Goal: Information Seeking & Learning: Find specific fact

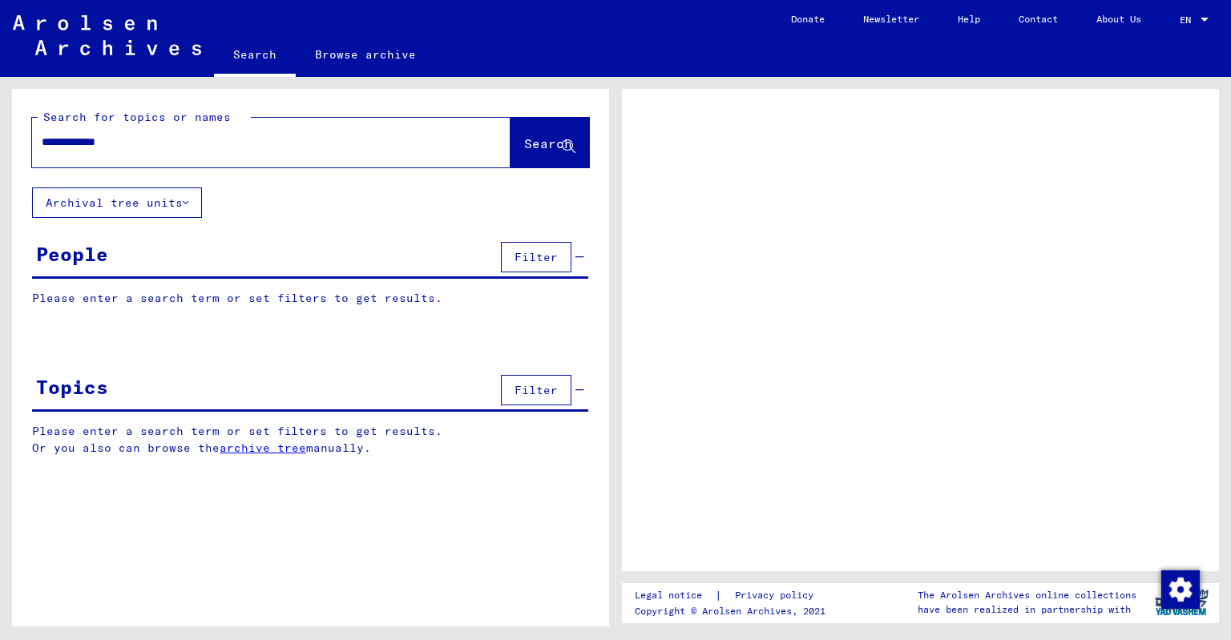
click at [240, 127] on div "**********" at bounding box center [252, 142] width 440 height 36
click at [205, 143] on input "**********" at bounding box center [257, 142] width 430 height 17
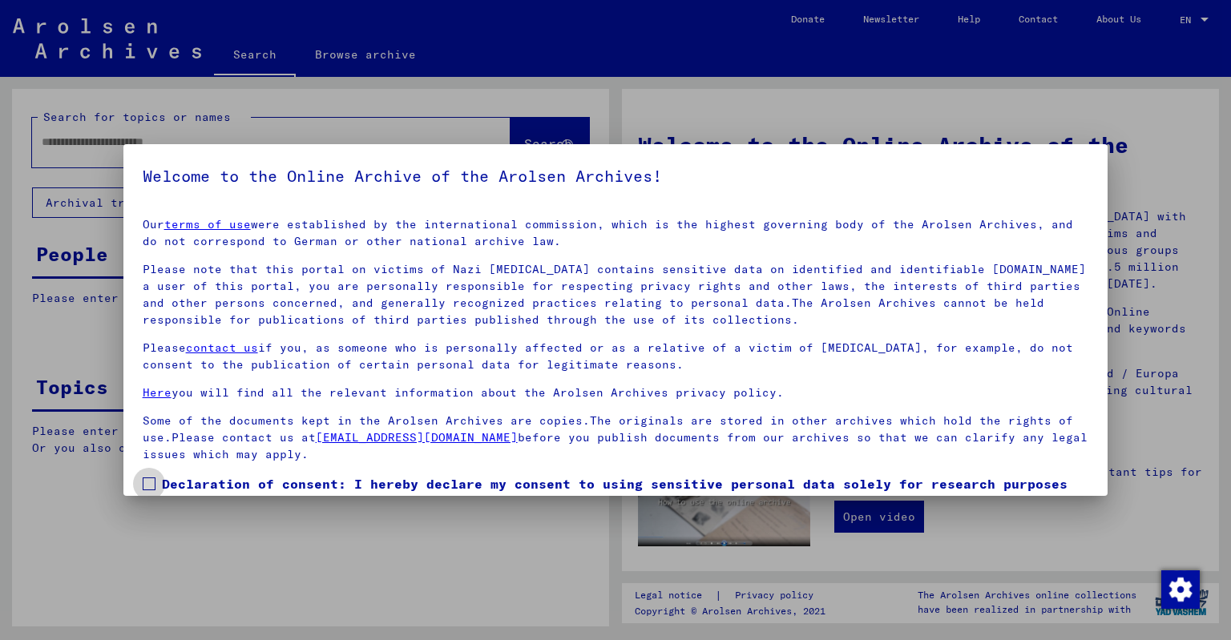
click at [150, 484] on span at bounding box center [149, 484] width 13 height 13
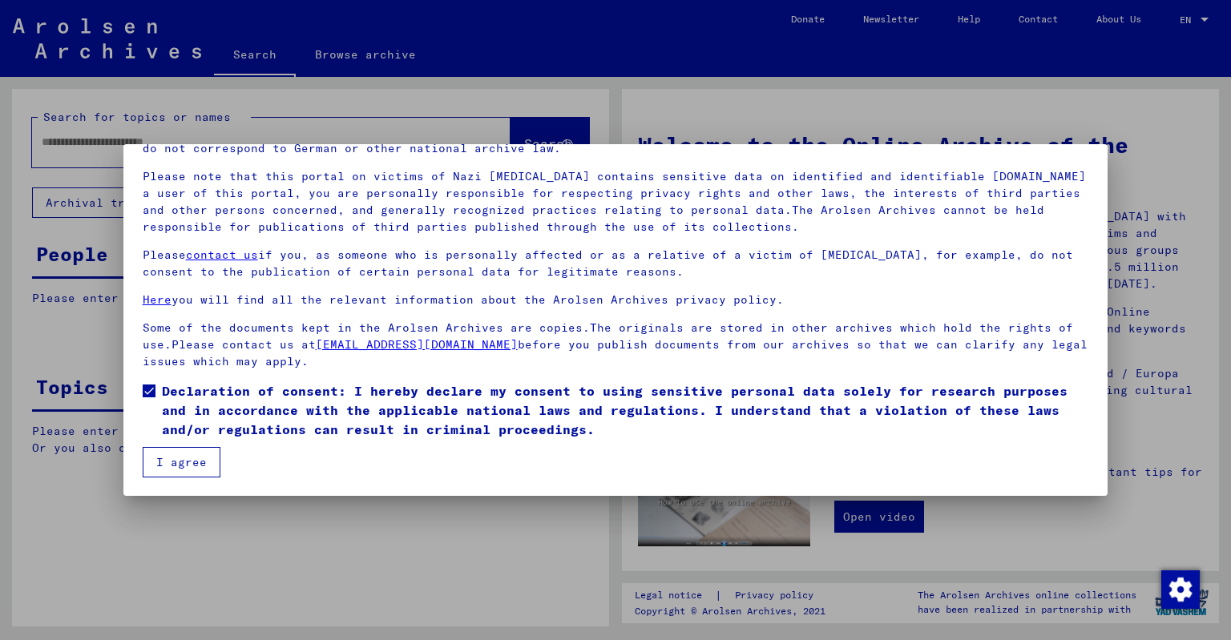
click at [188, 458] on button "I agree" at bounding box center [182, 462] width 78 height 30
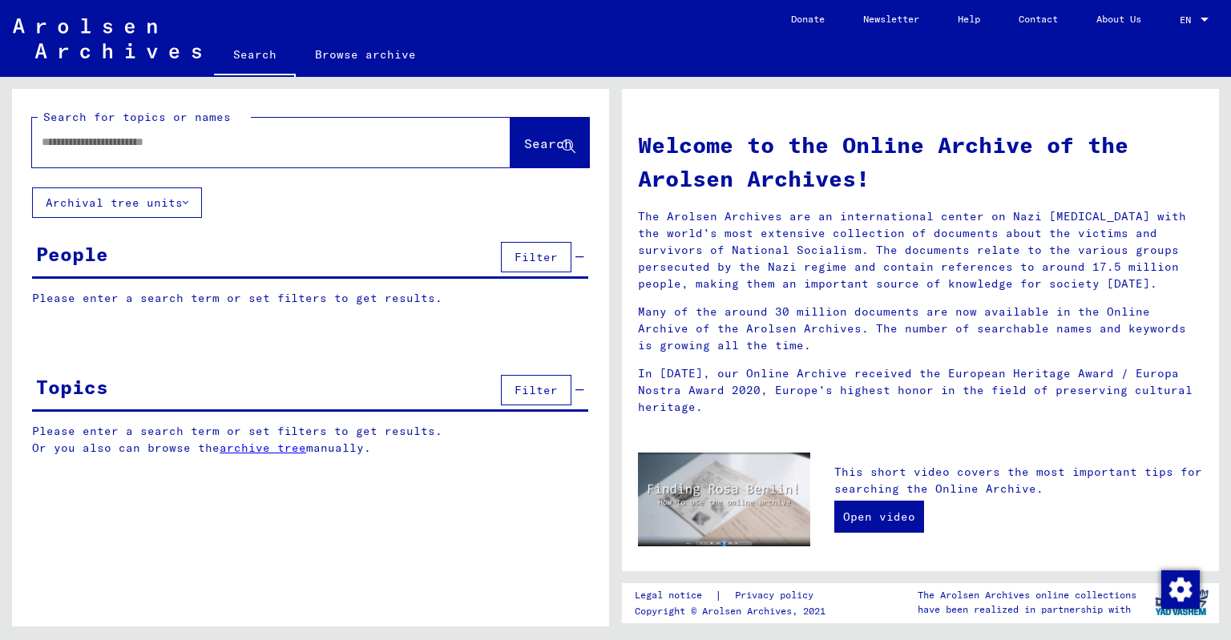
click at [281, 143] on input "text" at bounding box center [252, 142] width 421 height 17
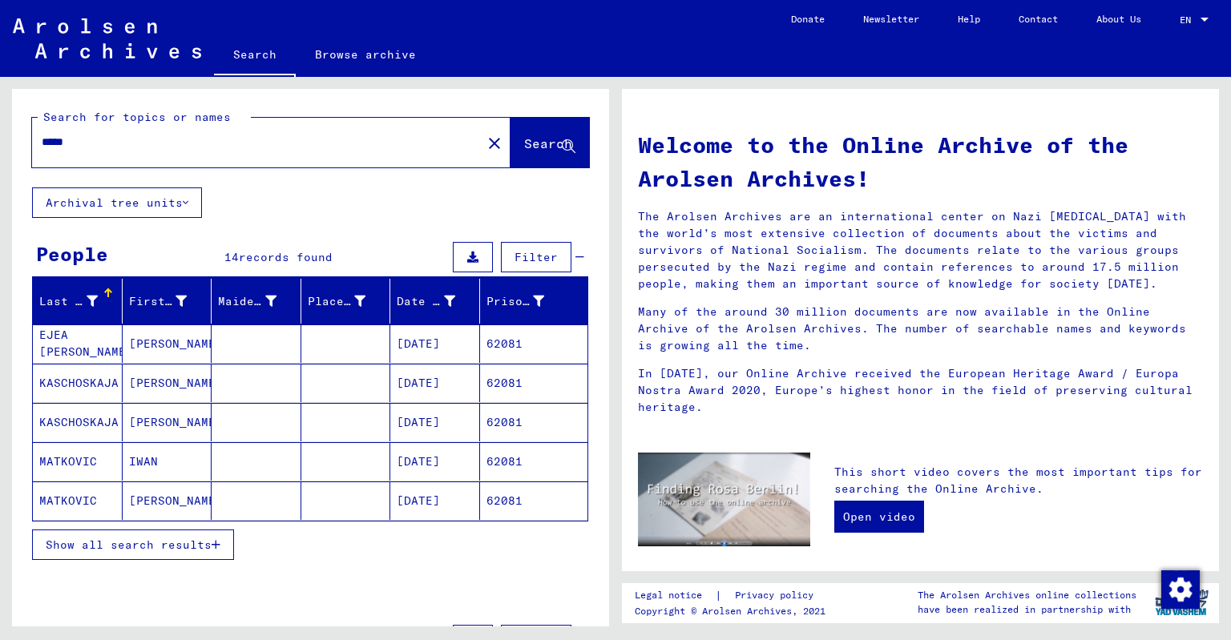
click at [76, 347] on mat-cell "[PERSON_NAME] EJEA [PERSON_NAME] EJEA" at bounding box center [78, 344] width 90 height 38
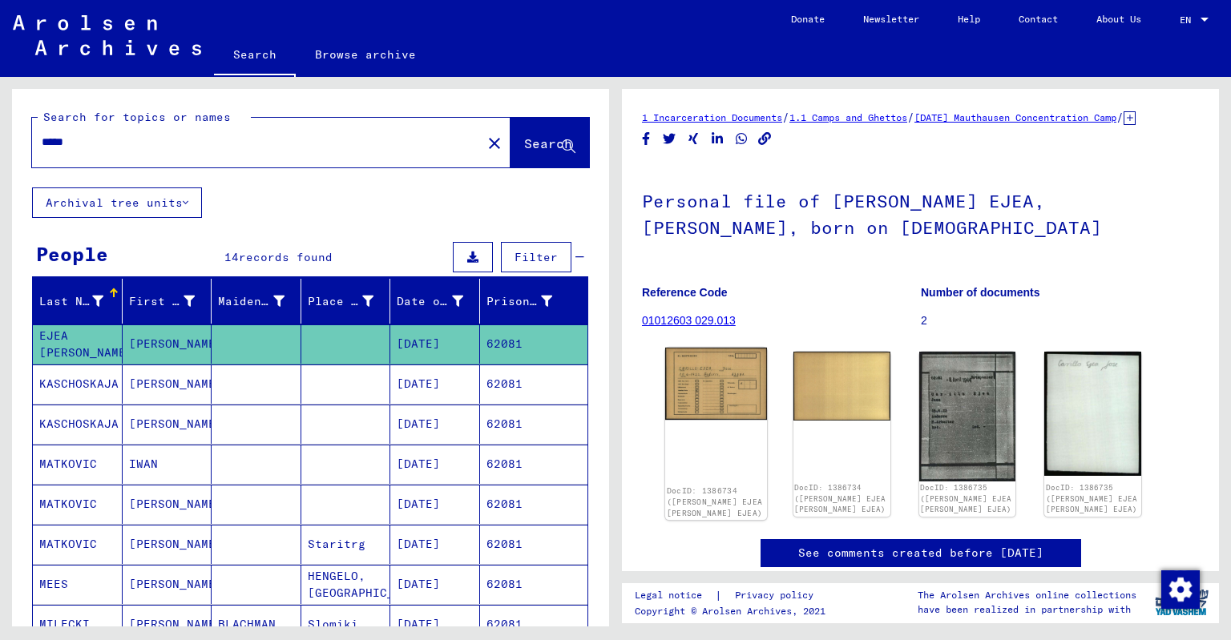
click at [737, 400] on img at bounding box center [716, 384] width 102 height 72
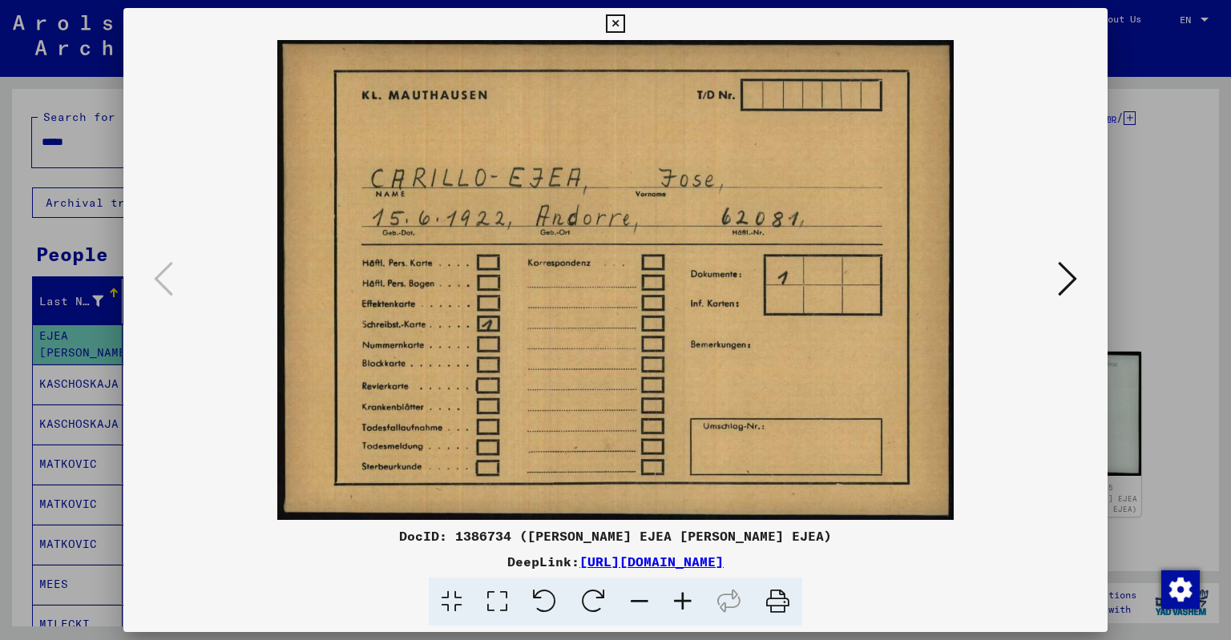
click at [1059, 284] on icon at bounding box center [1067, 279] width 19 height 38
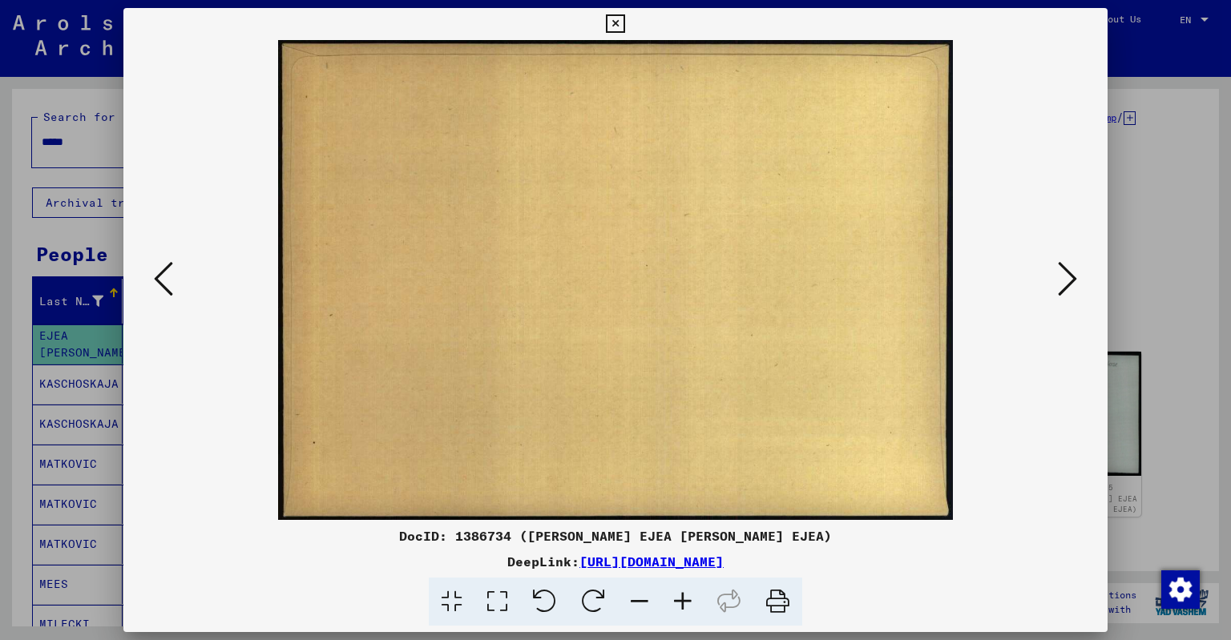
click at [1059, 284] on icon at bounding box center [1067, 279] width 19 height 38
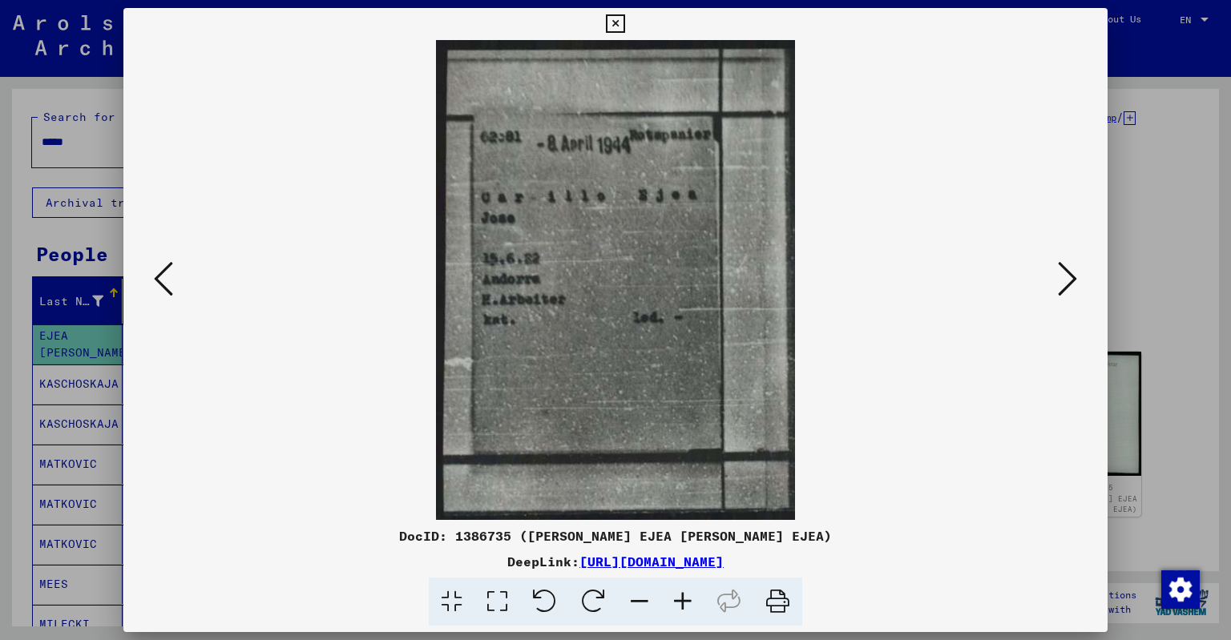
click at [1059, 284] on icon at bounding box center [1067, 279] width 19 height 38
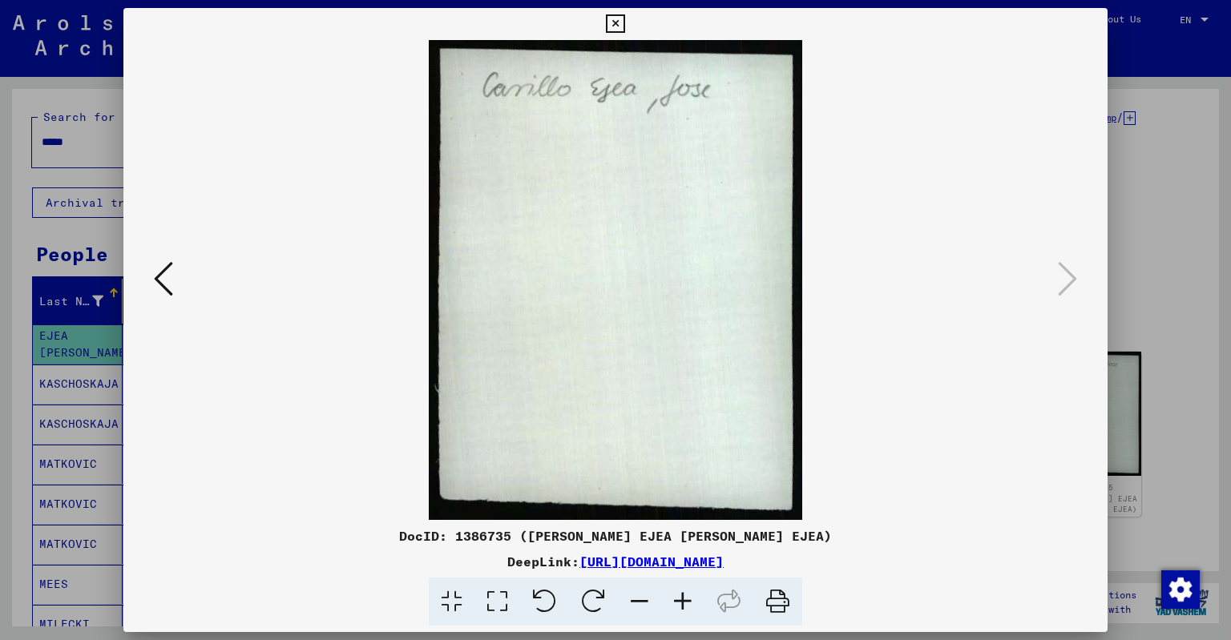
click at [162, 283] on icon at bounding box center [163, 279] width 19 height 38
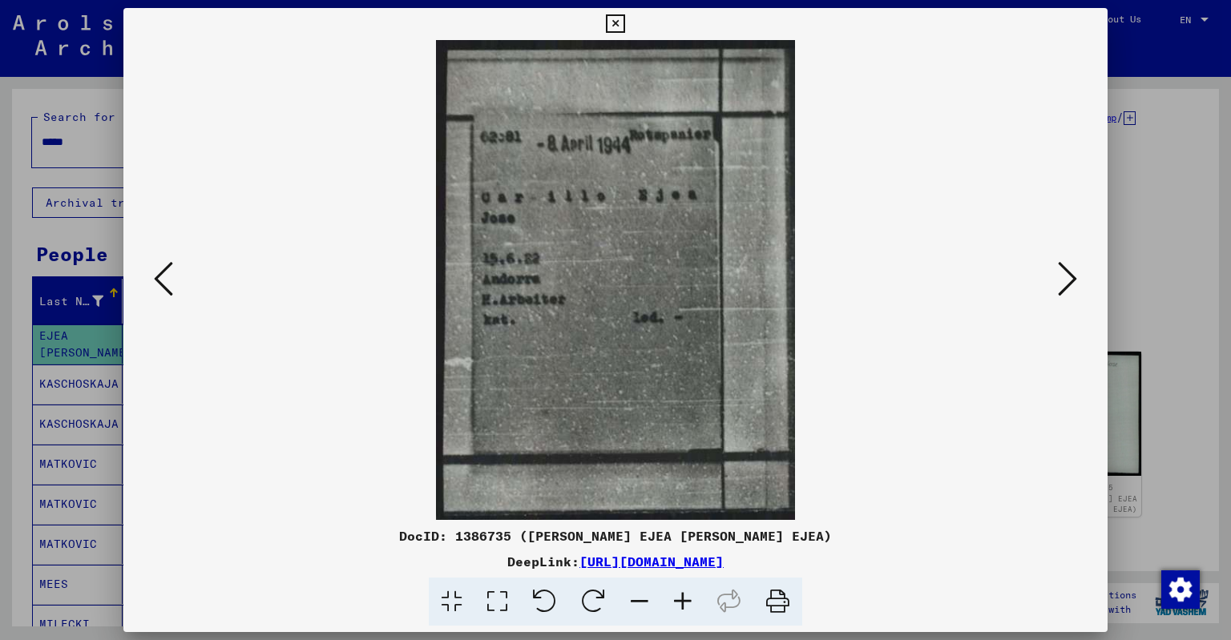
click at [162, 283] on icon at bounding box center [163, 279] width 19 height 38
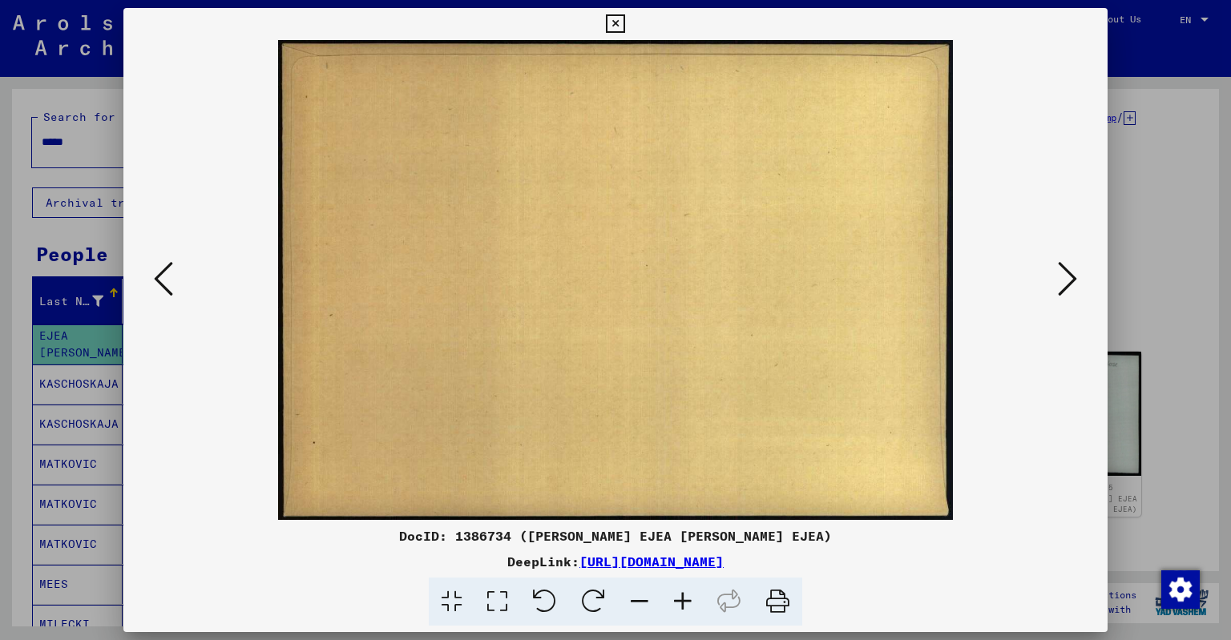
click at [162, 283] on icon at bounding box center [163, 279] width 19 height 38
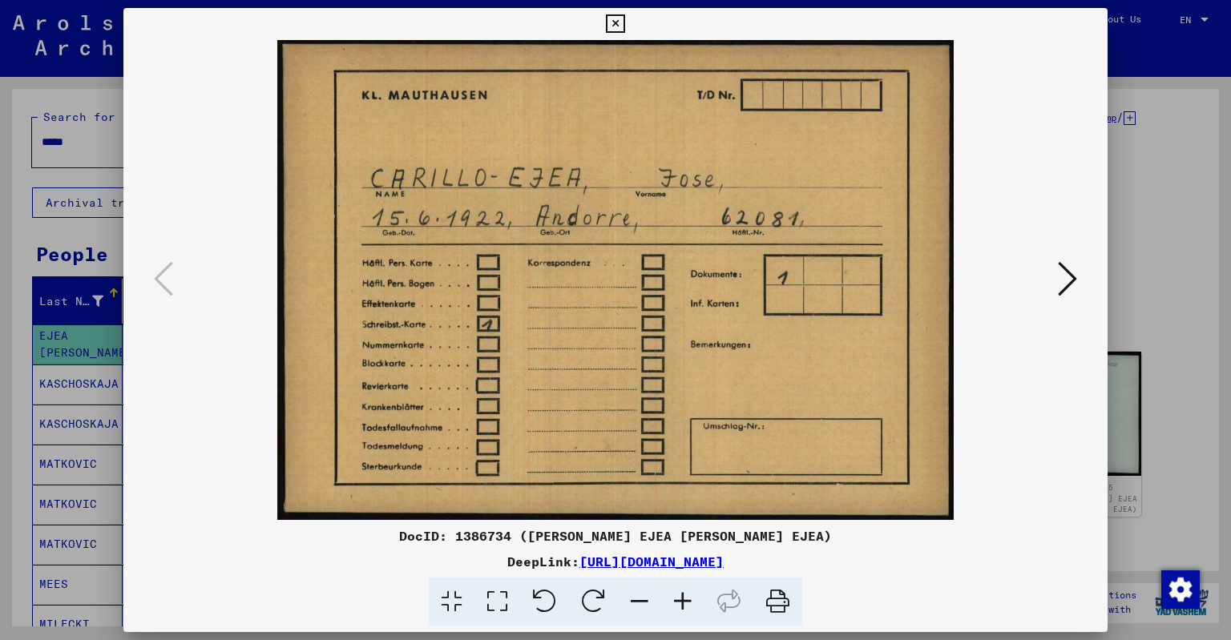
click at [617, 22] on icon at bounding box center [615, 23] width 18 height 19
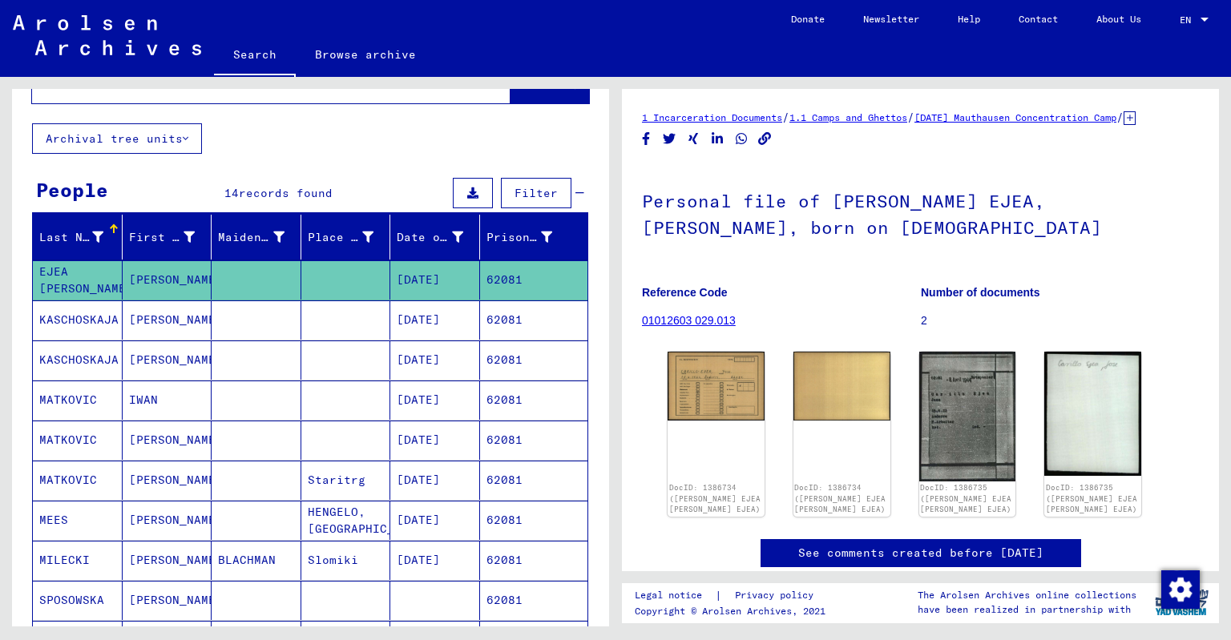
scroll to position [42, 0]
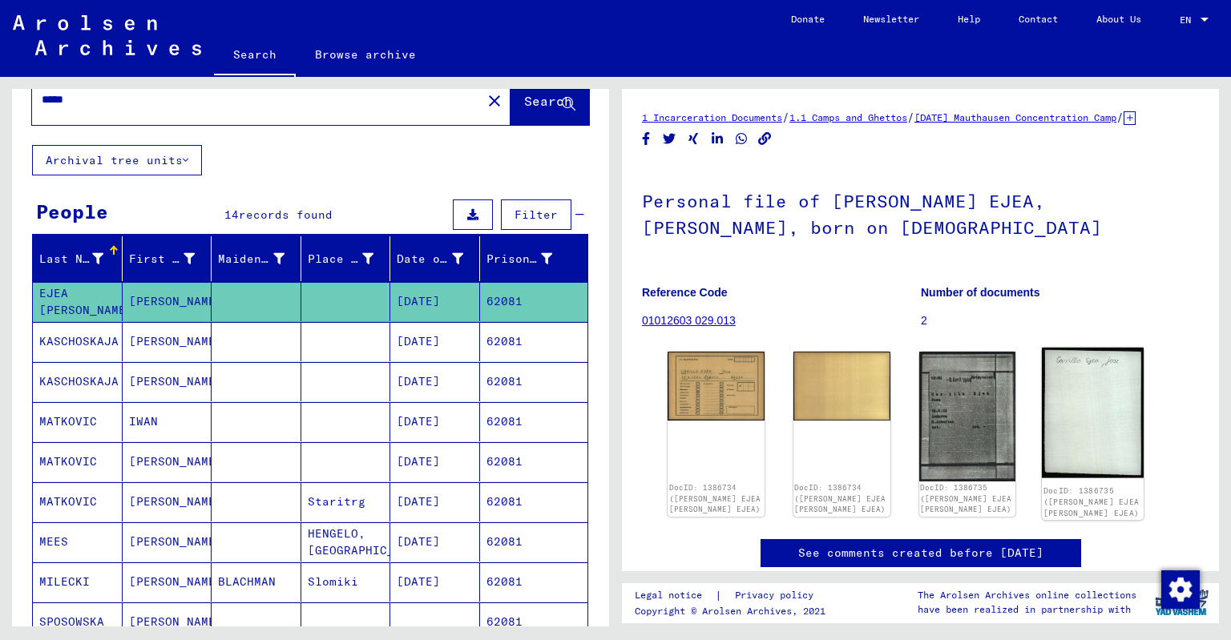
click at [1056, 434] on img at bounding box center [1093, 413] width 102 height 131
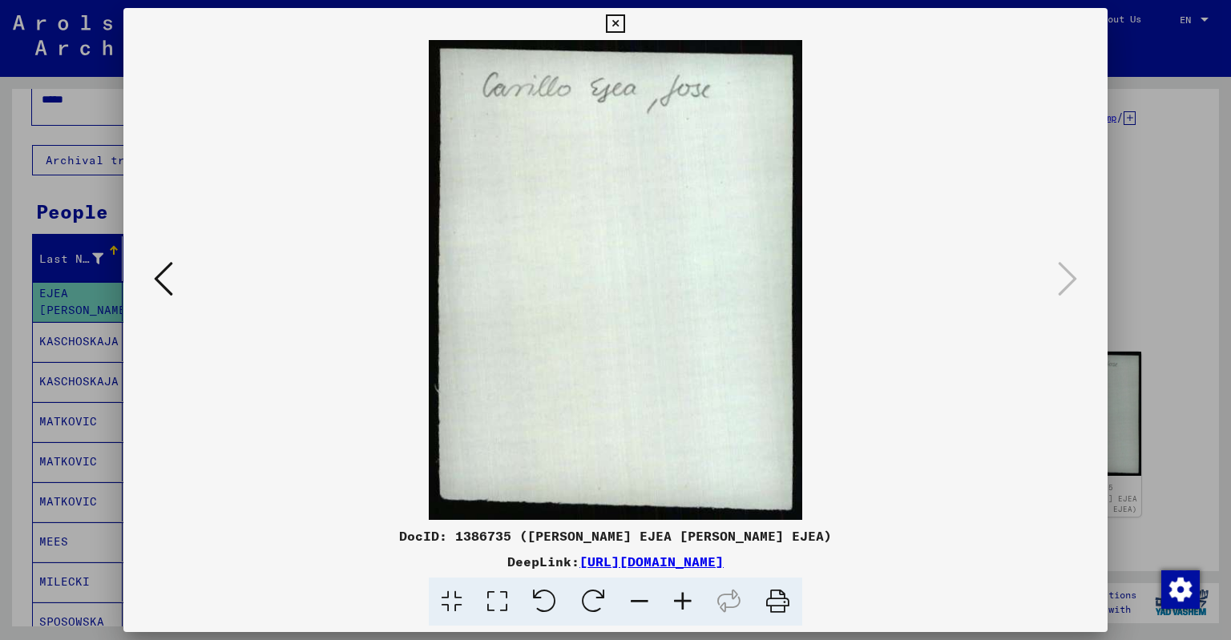
click at [171, 280] on icon at bounding box center [163, 279] width 19 height 38
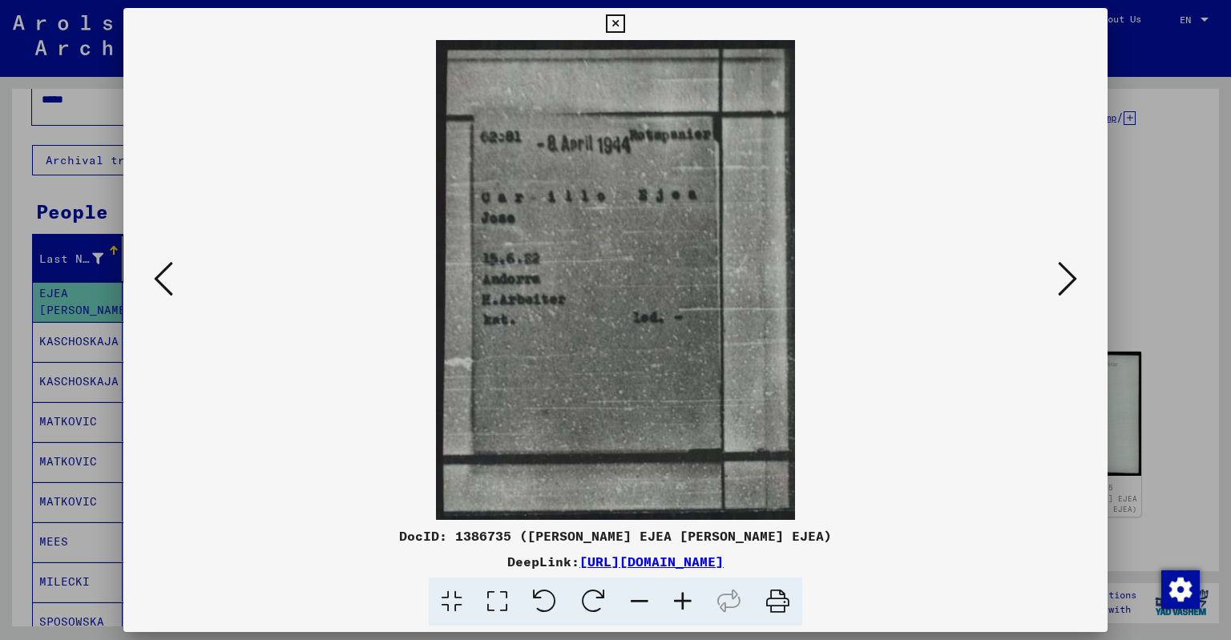
click at [158, 272] on icon at bounding box center [163, 279] width 19 height 38
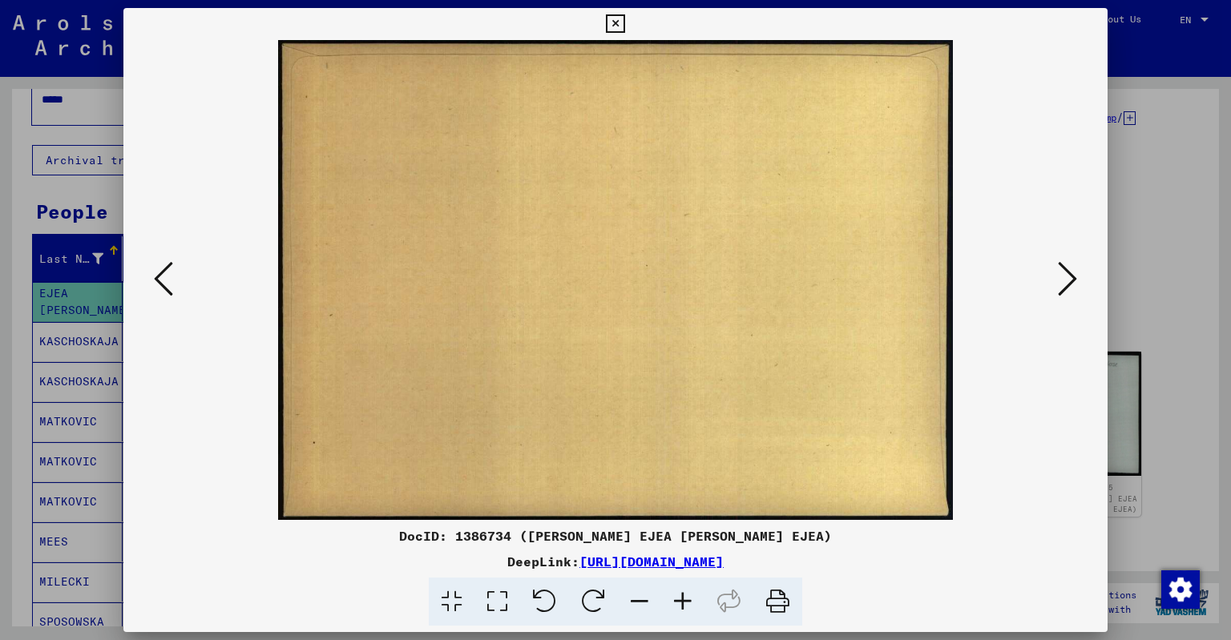
click at [615, 18] on icon at bounding box center [615, 23] width 18 height 19
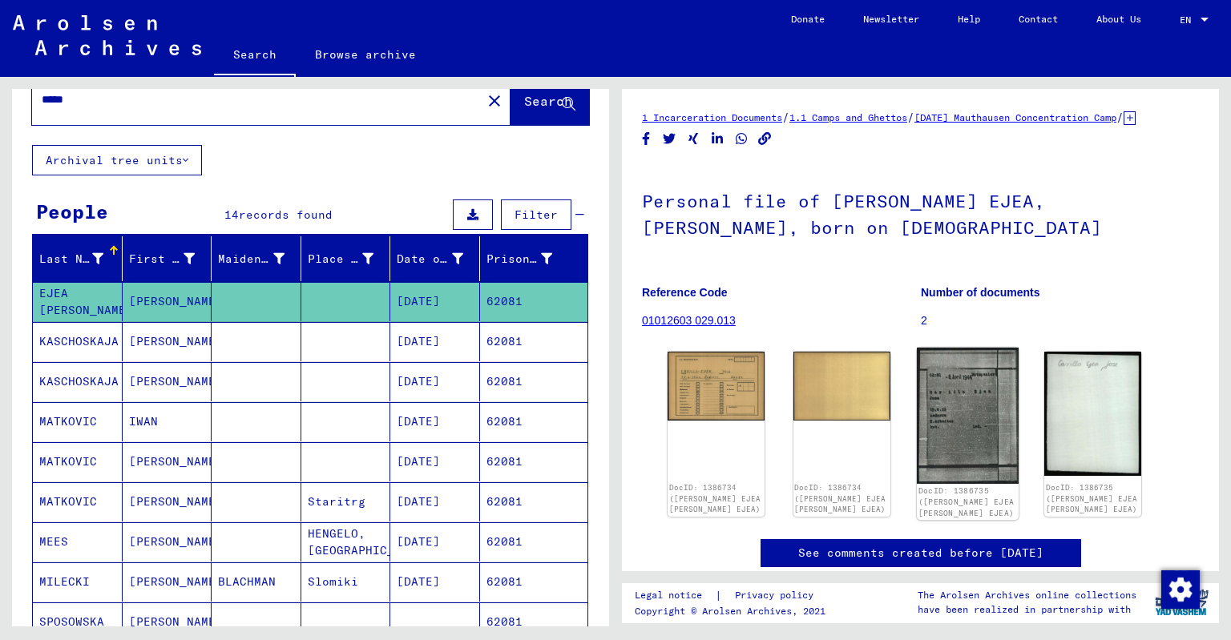
click at [981, 467] on img at bounding box center [967, 416] width 102 height 136
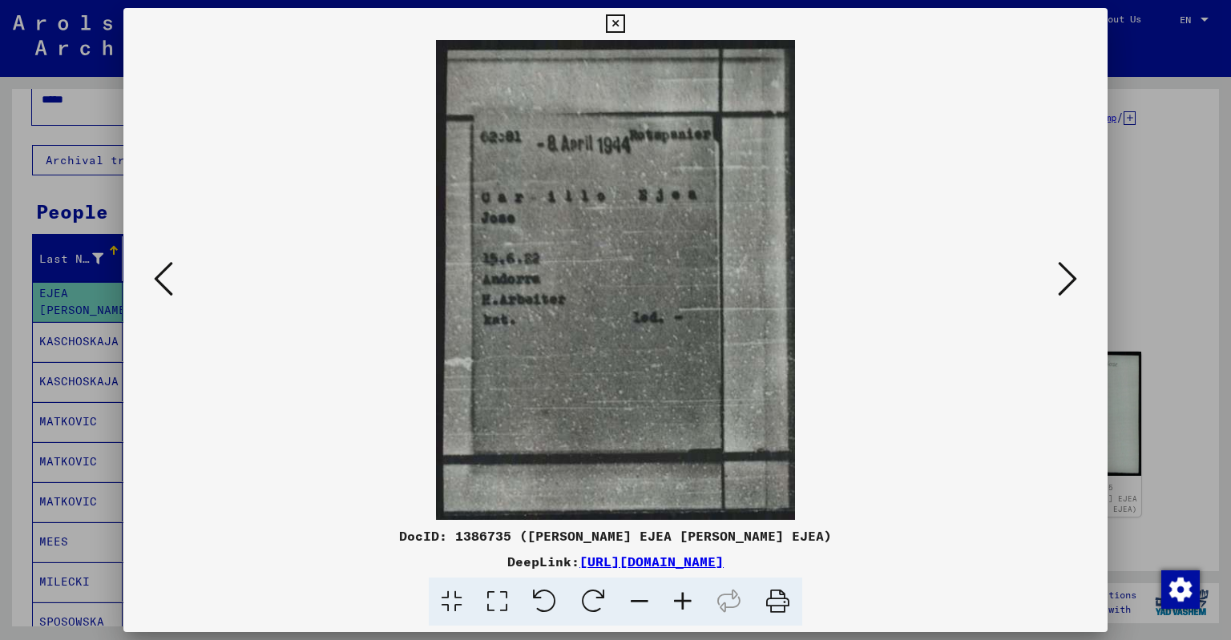
click at [615, 23] on icon at bounding box center [615, 23] width 18 height 19
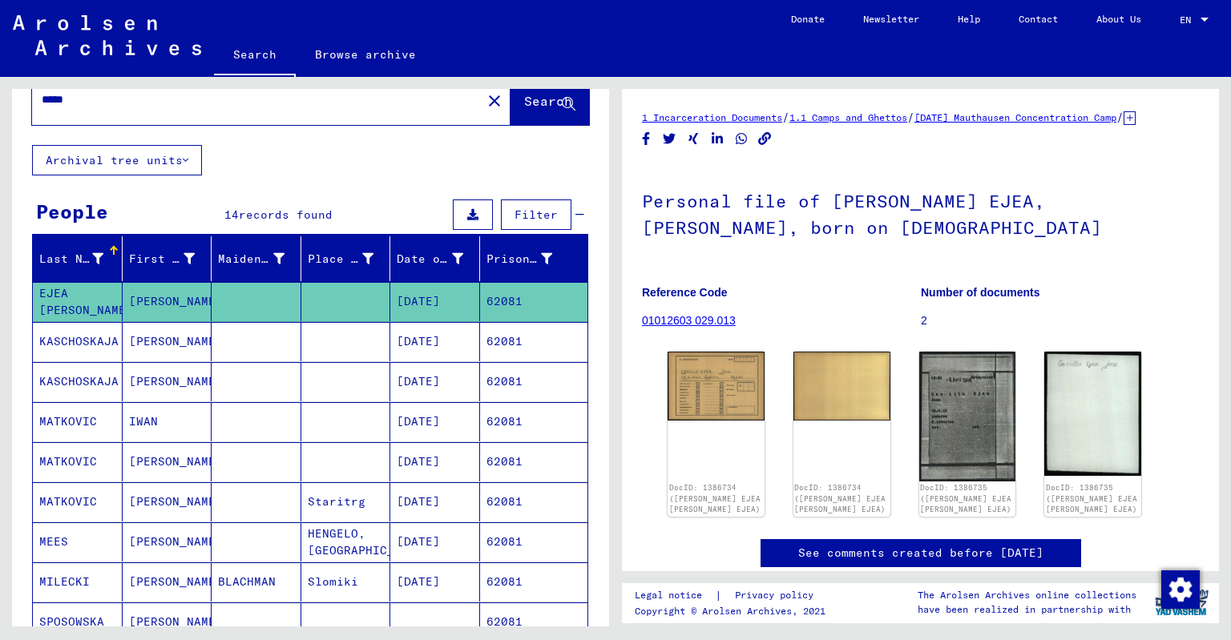
click at [258, 95] on input "*****" at bounding box center [257, 99] width 430 height 17
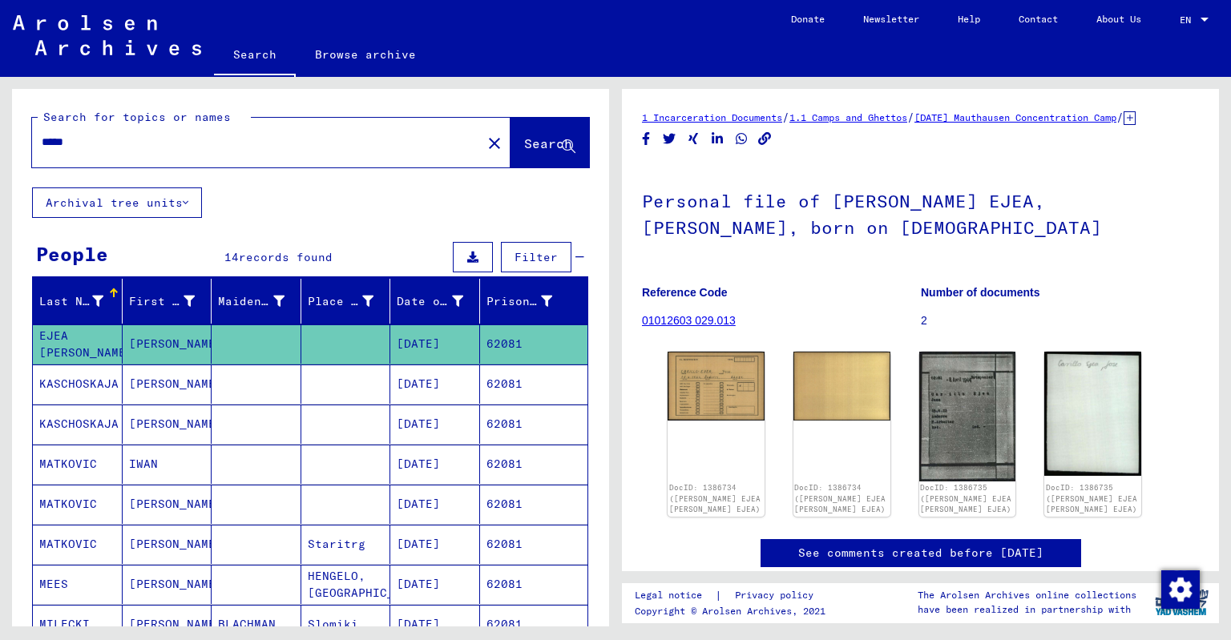
click at [258, 95] on div "Search for topics or names ***** close Search" at bounding box center [310, 138] width 597 height 99
type input "*******"
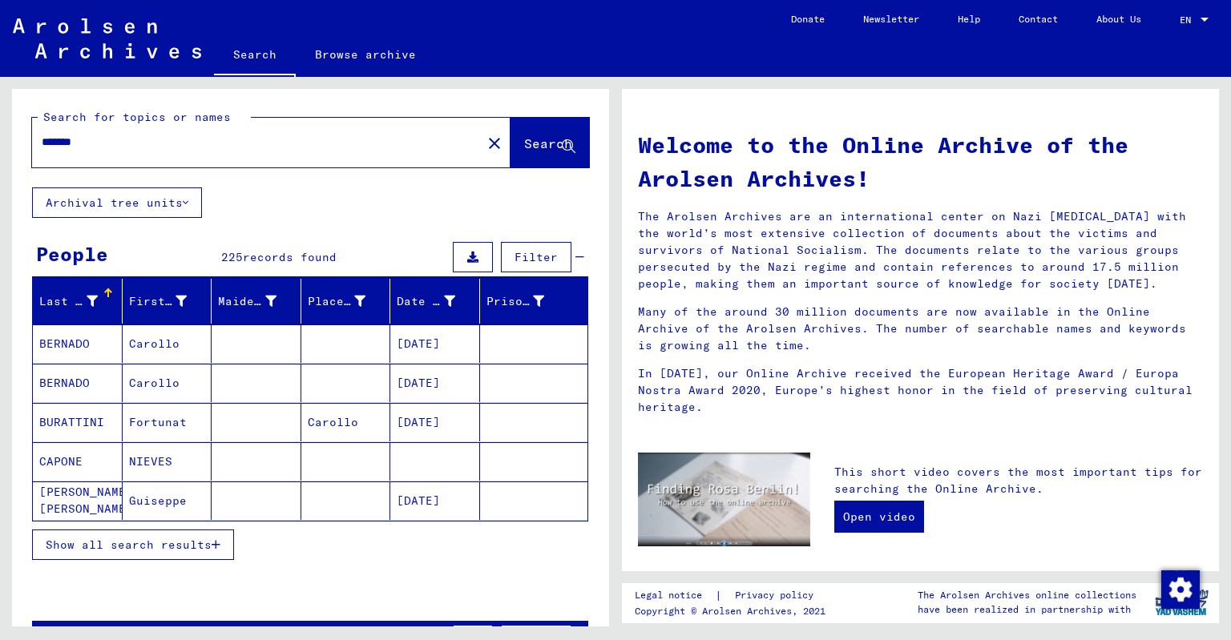
click at [159, 546] on span "Show all search results" at bounding box center [129, 545] width 166 height 14
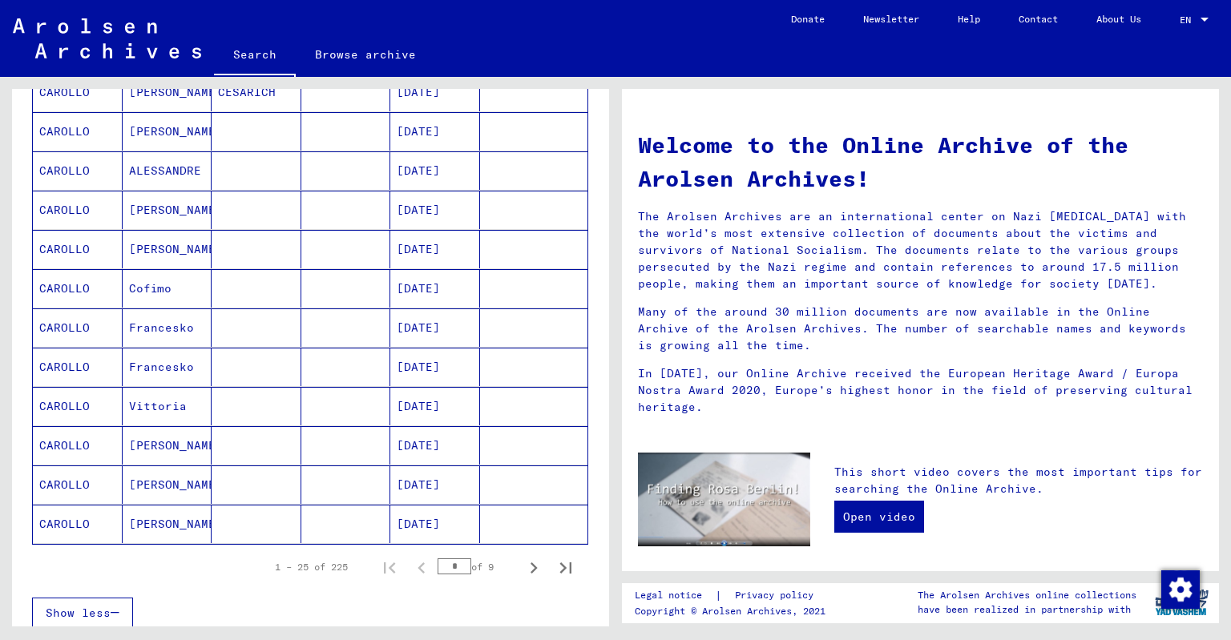
scroll to position [766, 0]
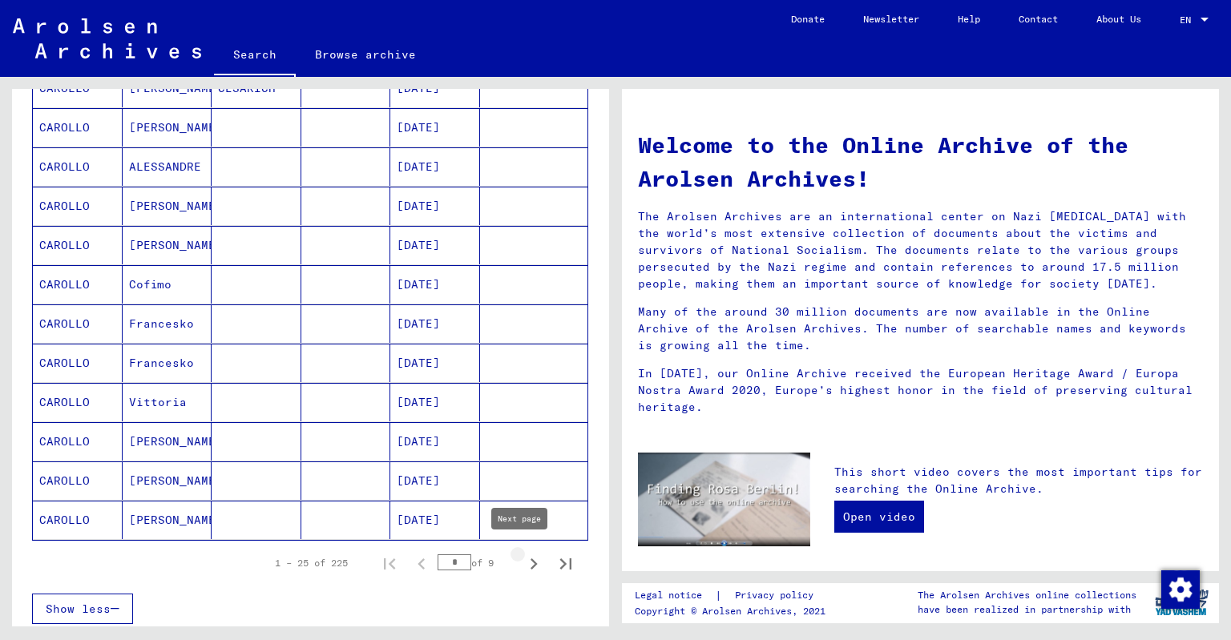
click at [526, 559] on icon "Next page" at bounding box center [533, 564] width 22 height 22
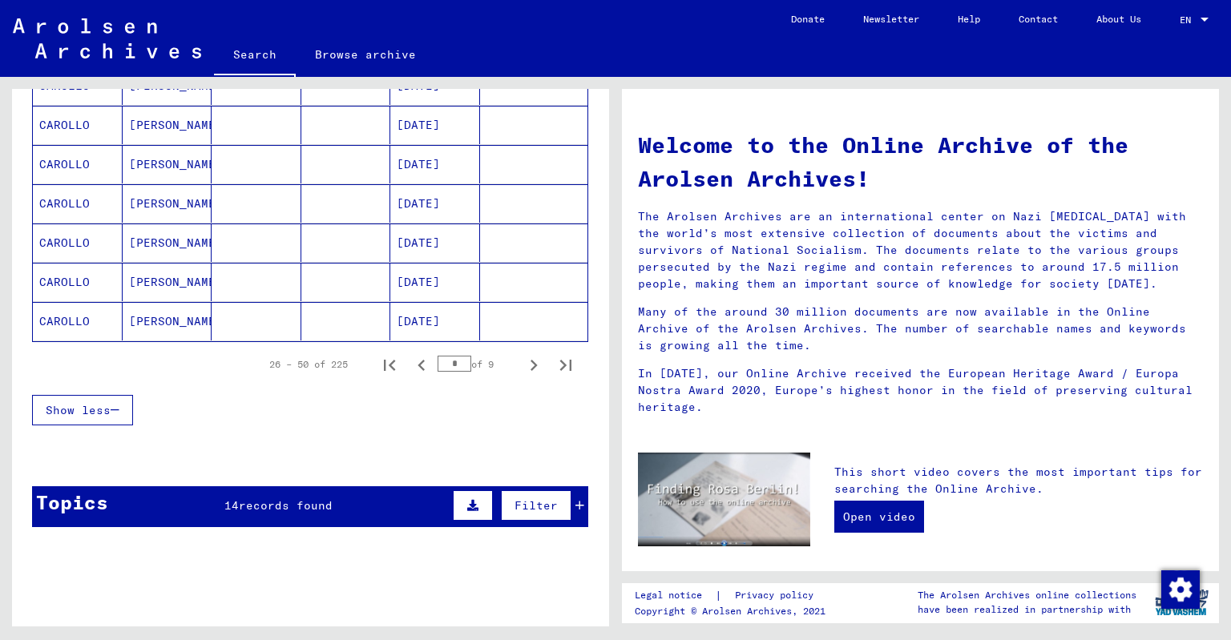
scroll to position [963, 0]
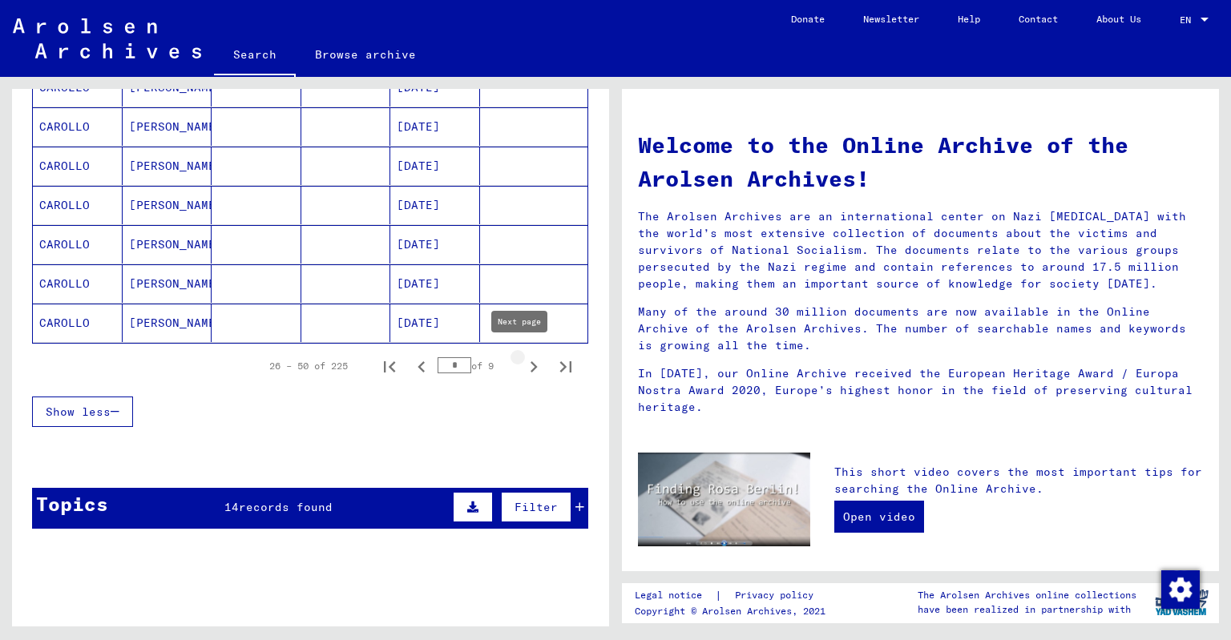
click at [531, 363] on icon "Next page" at bounding box center [534, 366] width 7 height 11
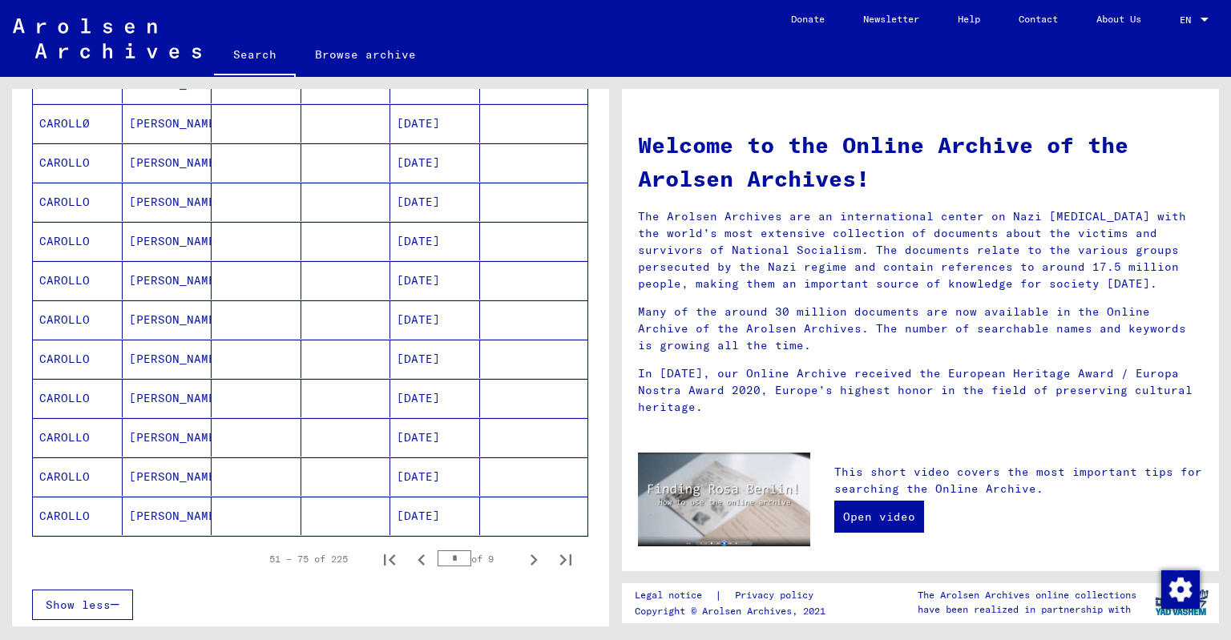
scroll to position [795, 0]
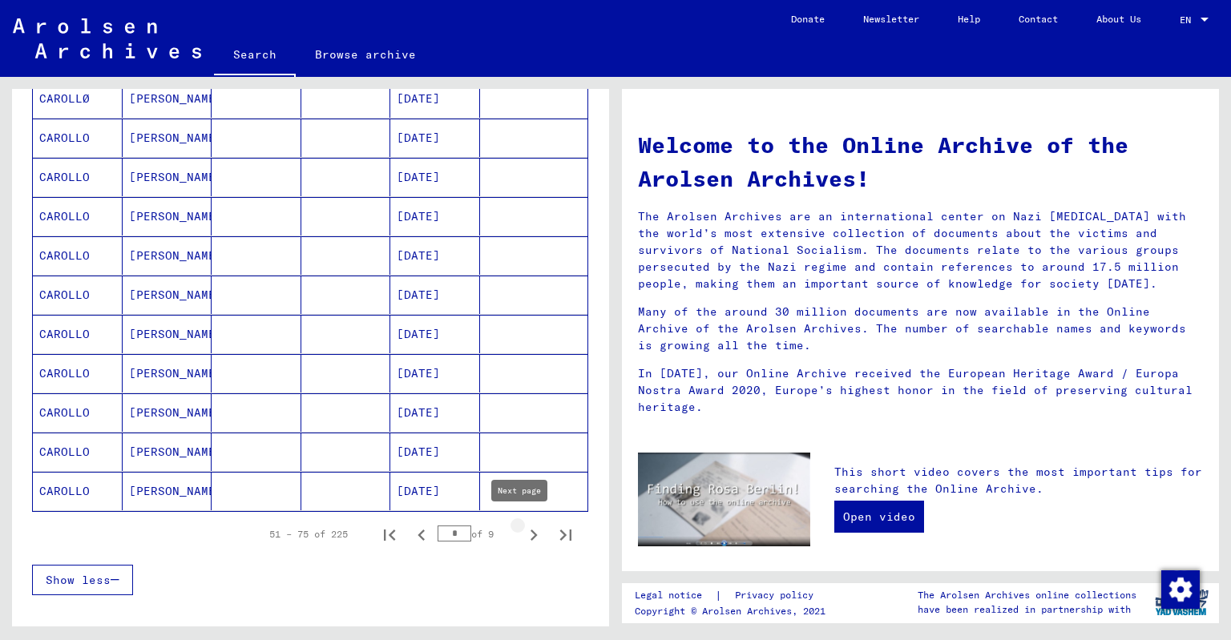
click at [531, 530] on icon "Next page" at bounding box center [534, 535] width 7 height 11
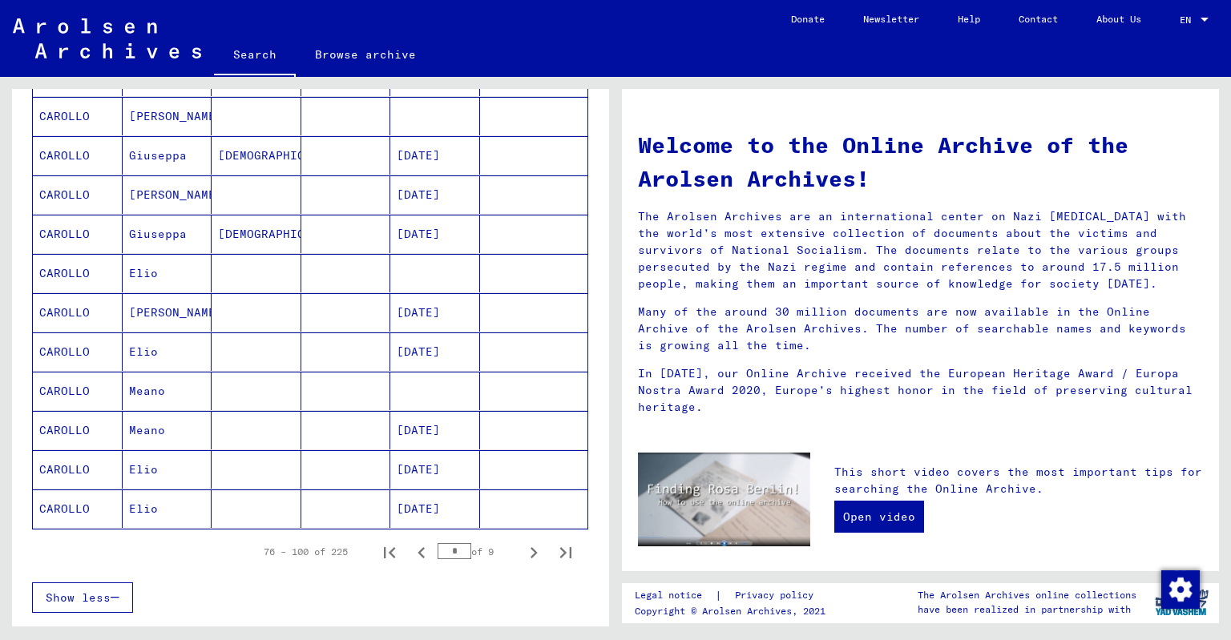
scroll to position [786, 0]
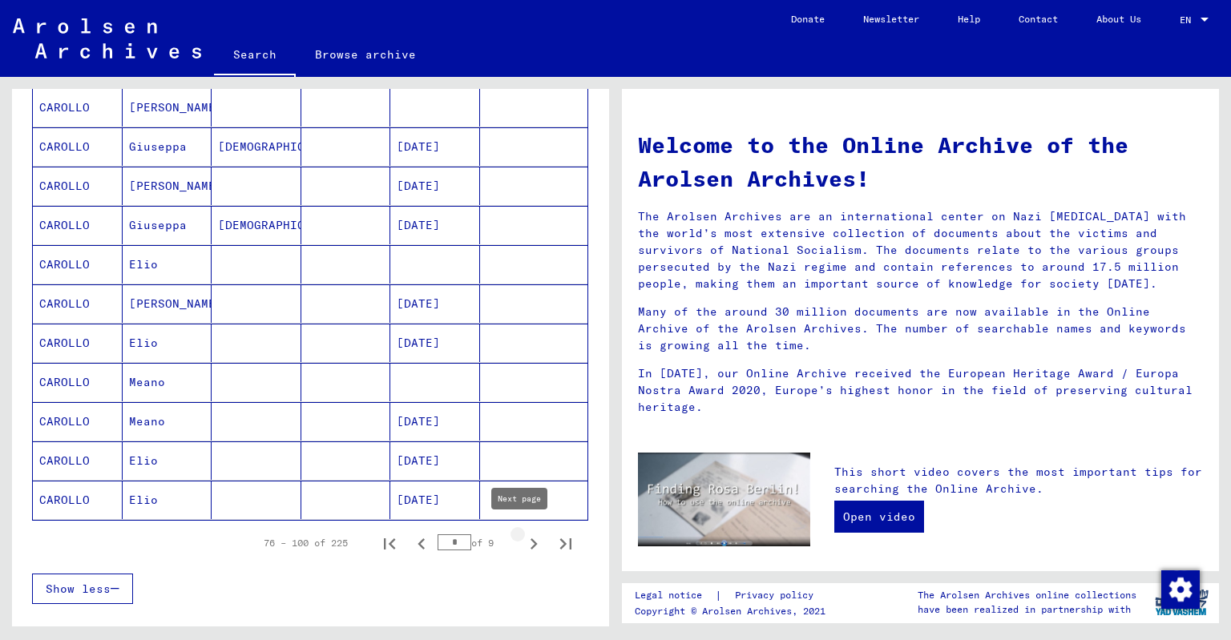
click at [522, 539] on icon "Next page" at bounding box center [533, 544] width 22 height 22
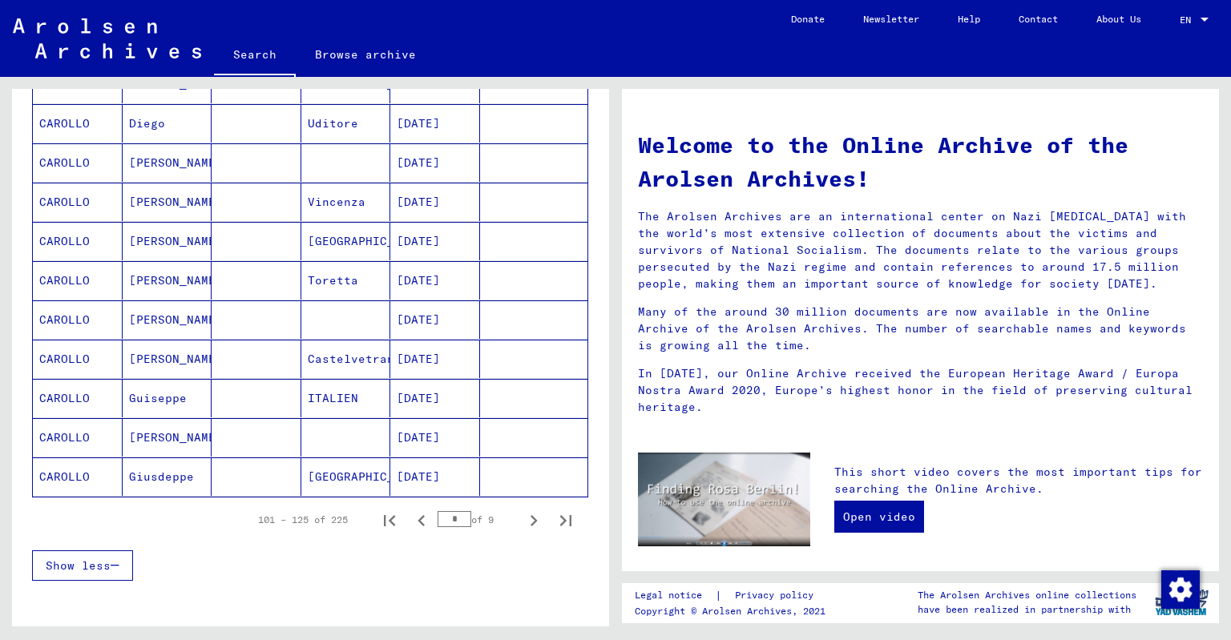
scroll to position [823, 0]
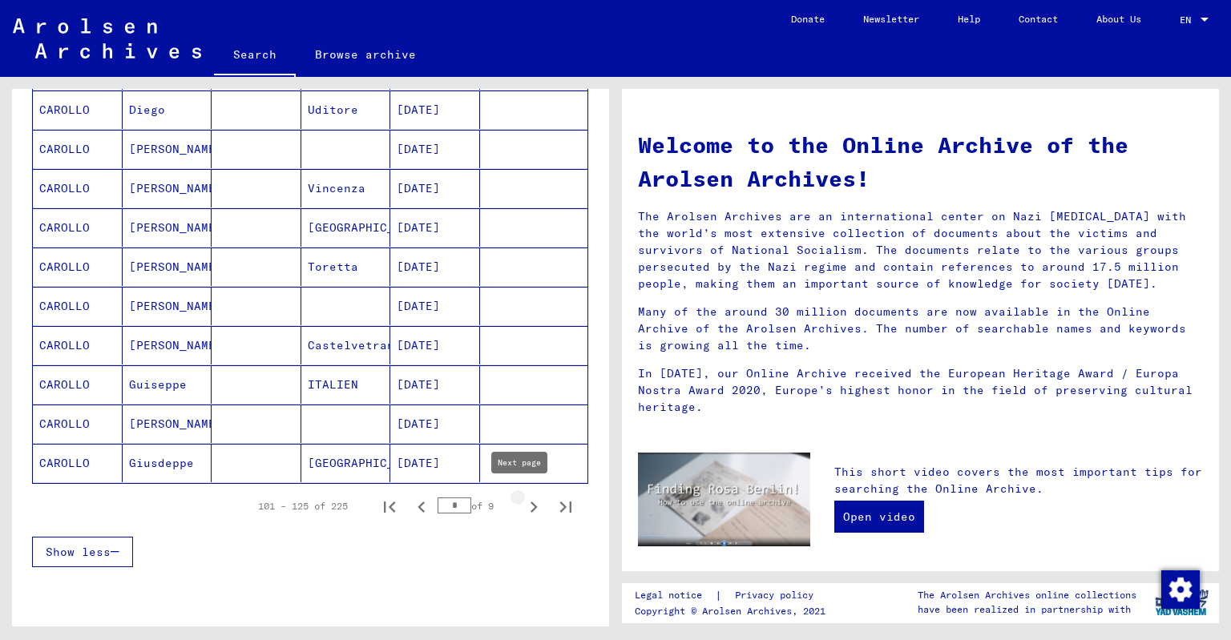
click at [522, 505] on icon "Next page" at bounding box center [533, 507] width 22 height 22
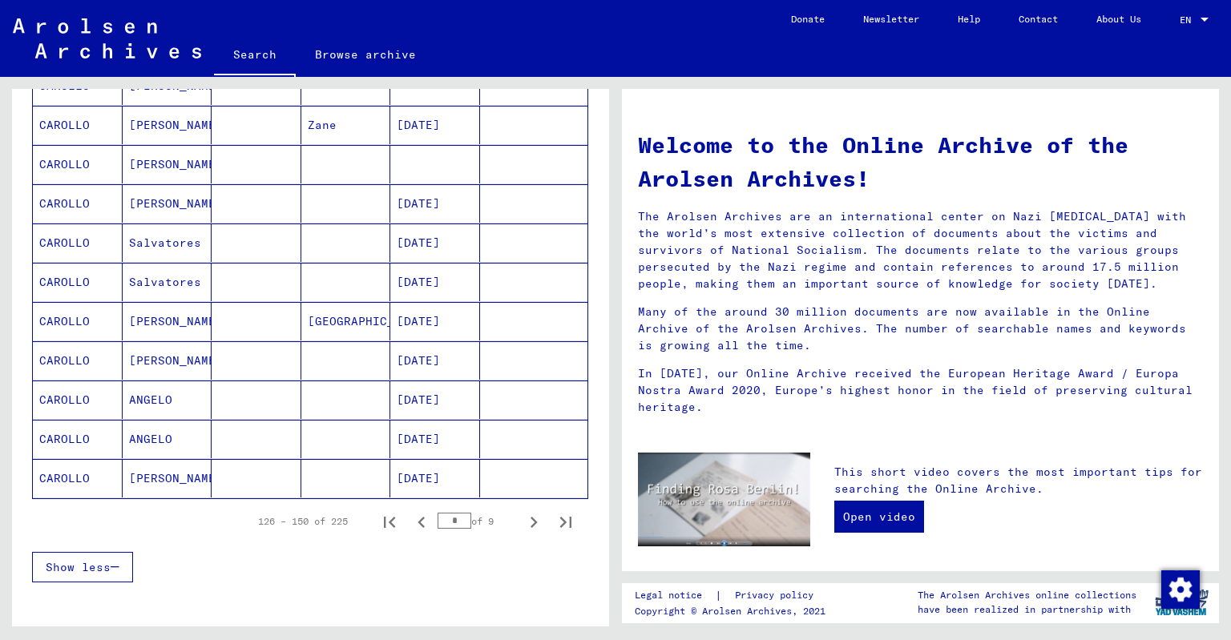
scroll to position [817, 0]
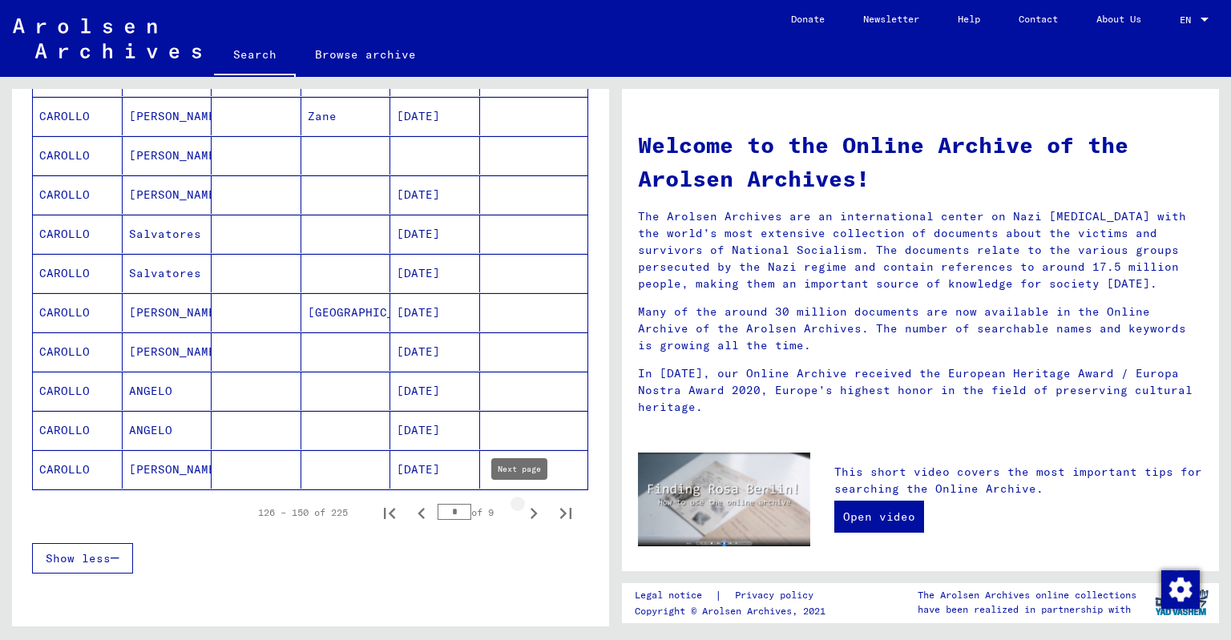
click at [531, 508] on icon "Next page" at bounding box center [534, 513] width 7 height 11
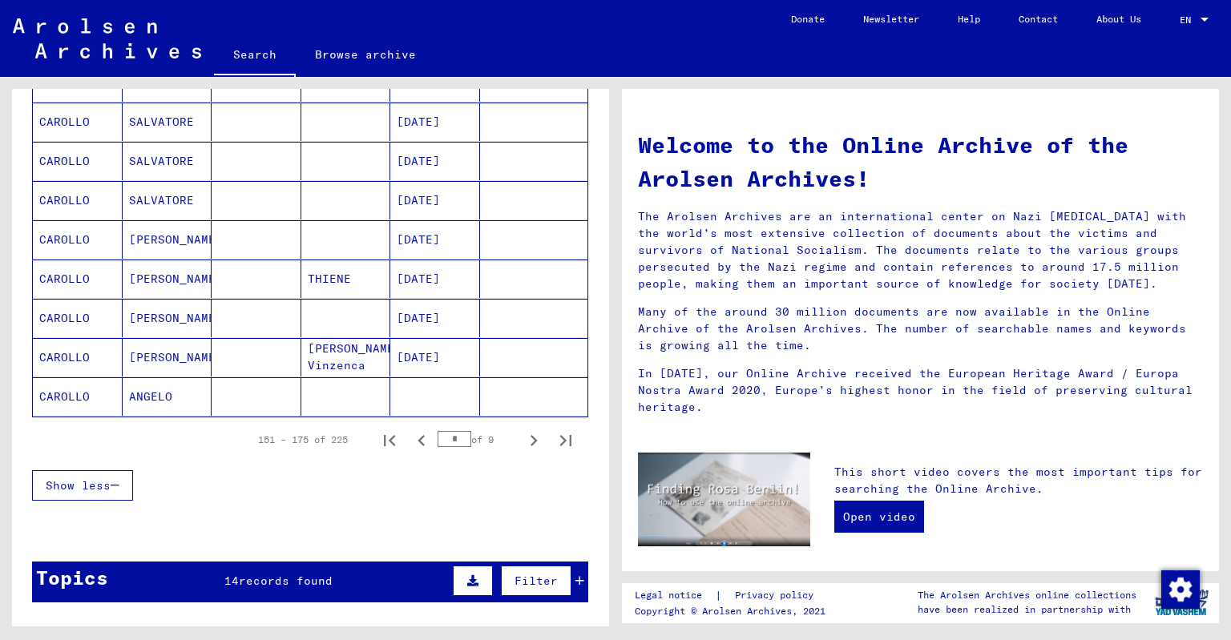
scroll to position [905, 0]
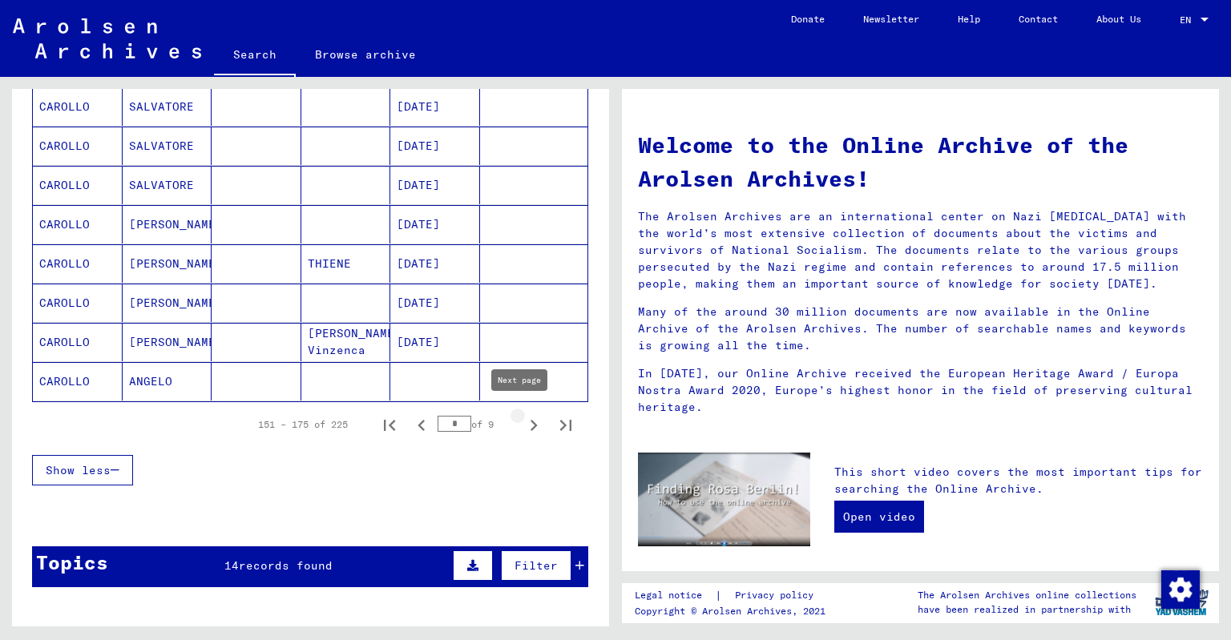
click at [531, 421] on icon "Next page" at bounding box center [534, 425] width 7 height 11
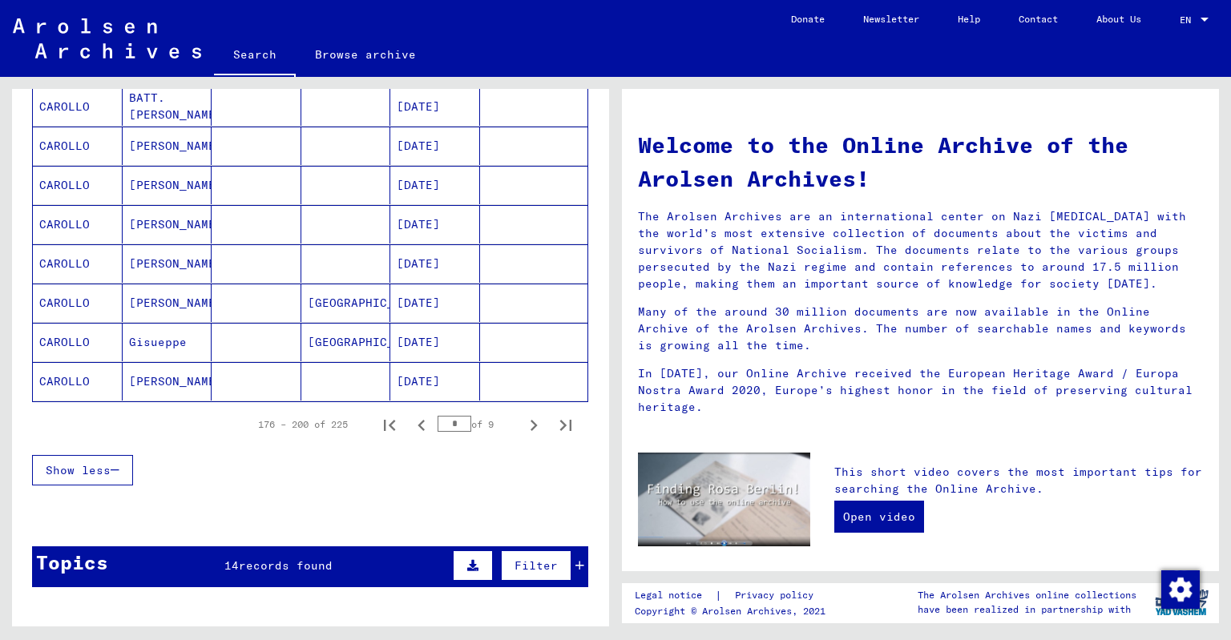
drag, startPoint x: 610, startPoint y: 471, endPoint x: 609, endPoint y: 426, distance: 44.9
click at [609, 426] on div "Search for topics or names ******* close Search Archival tree units People 225 …" at bounding box center [307, 352] width 615 height 550
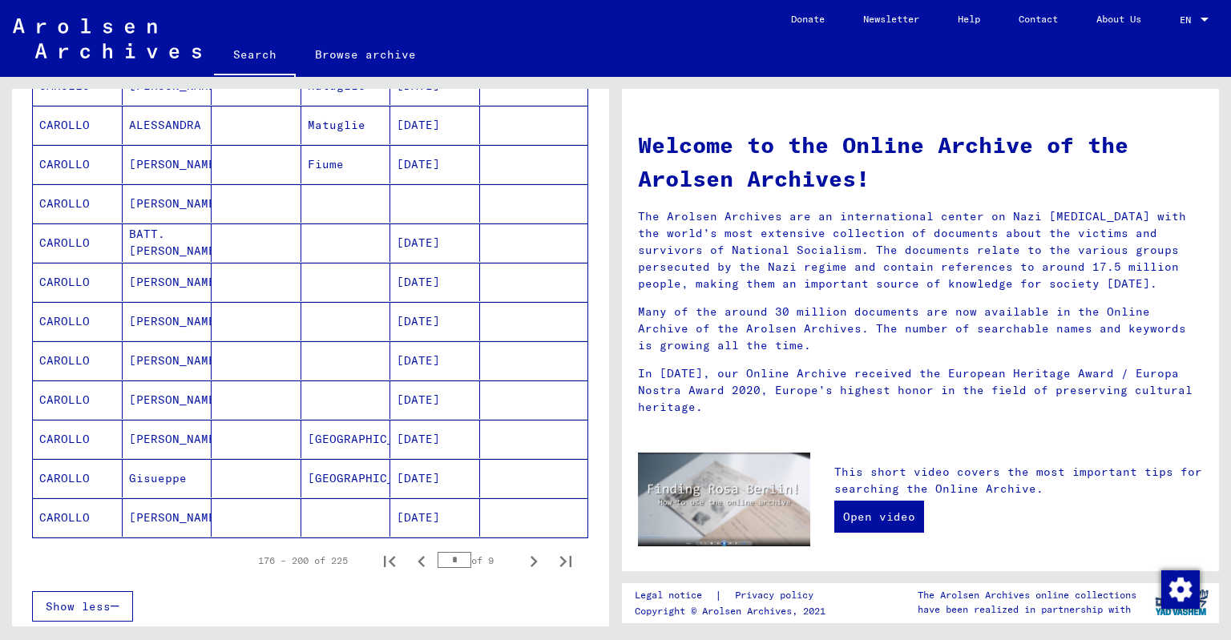
scroll to position [858, 0]
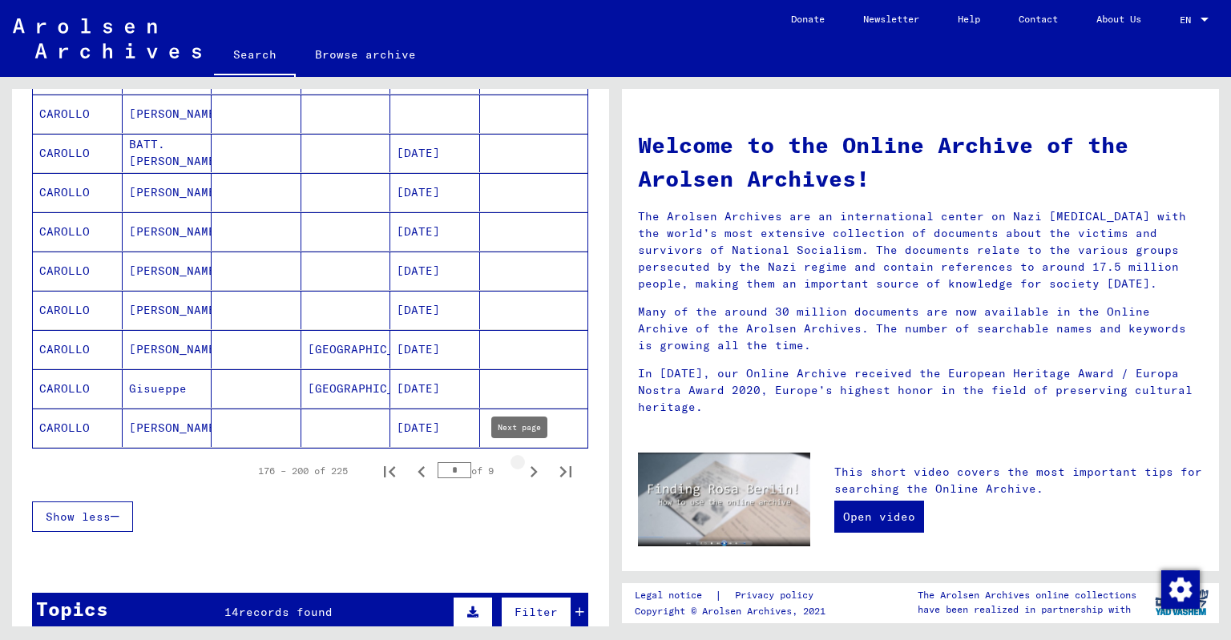
click at [522, 467] on icon "Next page" at bounding box center [533, 472] width 22 height 22
type input "*"
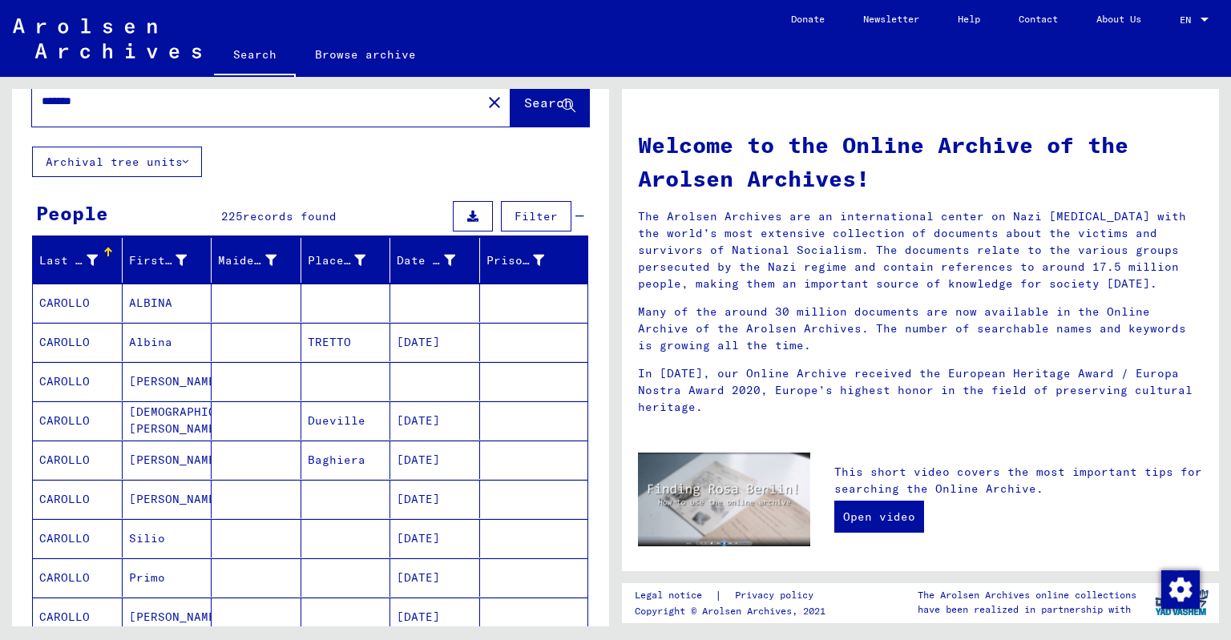
scroll to position [43, 0]
